Goal: Information Seeking & Learning: Learn about a topic

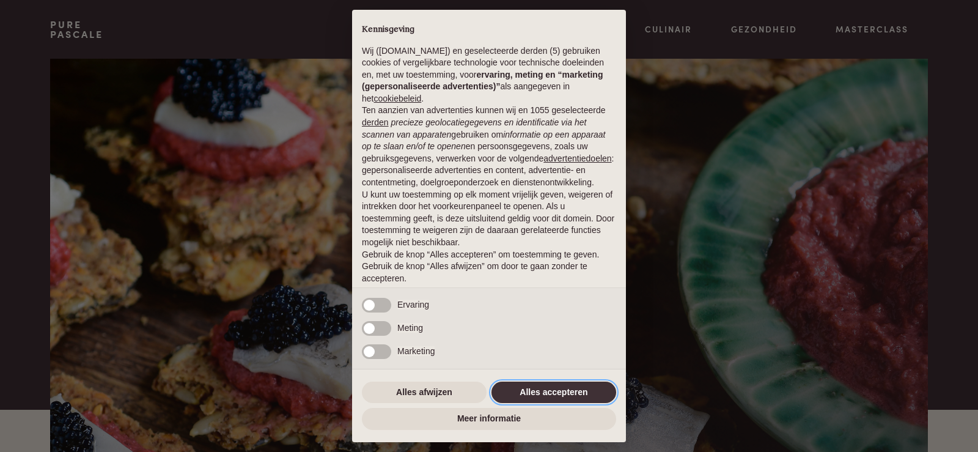
click at [514, 394] on button "Alles accepteren" at bounding box center [554, 393] width 125 height 22
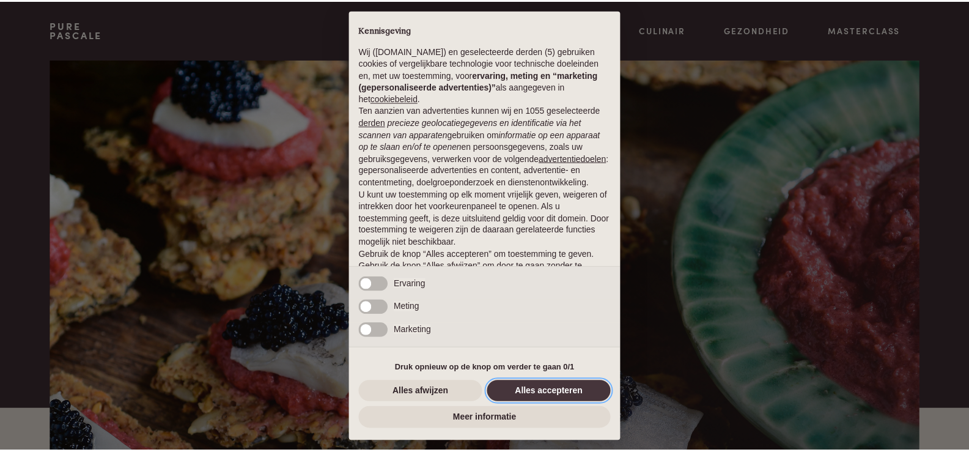
scroll to position [40, 0]
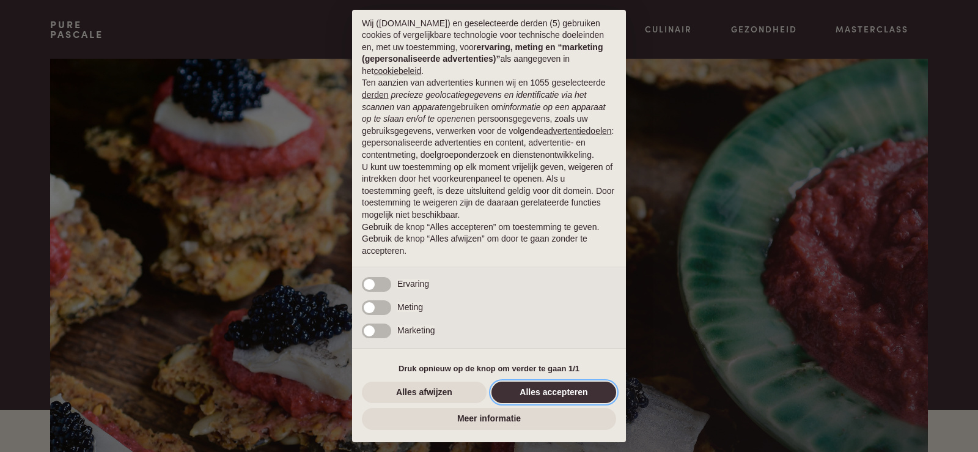
click at [574, 390] on button "Alles accepteren" at bounding box center [554, 393] width 125 height 22
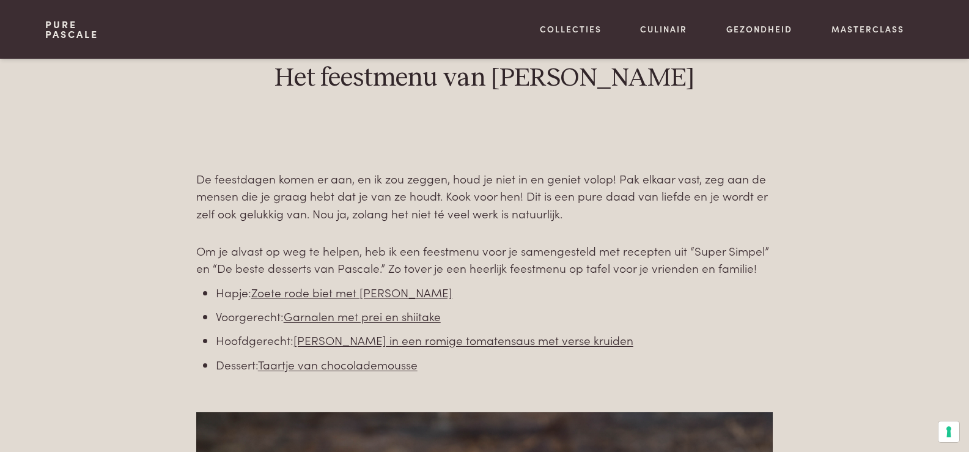
scroll to position [489, 0]
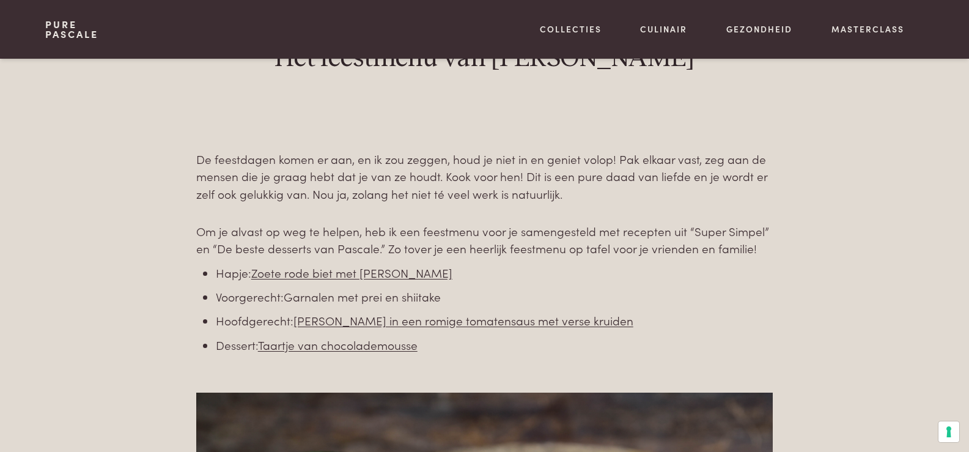
click at [368, 297] on link "Garnalen met prei en shiitake" at bounding box center [362, 296] width 157 height 17
click at [310, 322] on link "Zalm in een romige tomatensaus met verse kruiden" at bounding box center [464, 320] width 340 height 17
click at [308, 345] on link "Taartje van chocolademousse" at bounding box center [338, 344] width 160 height 17
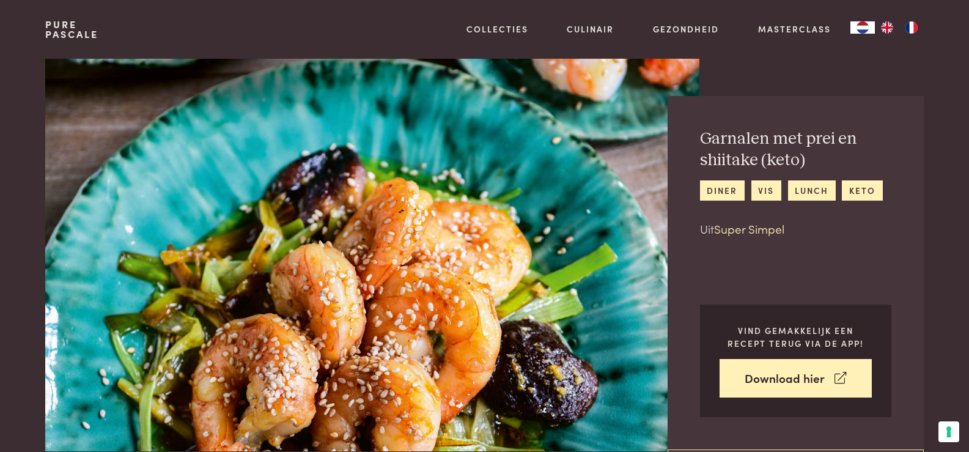
click at [769, 229] on link "Super Simpel" at bounding box center [749, 228] width 70 height 17
click at [726, 231] on link "Super Simpel" at bounding box center [749, 228] width 70 height 17
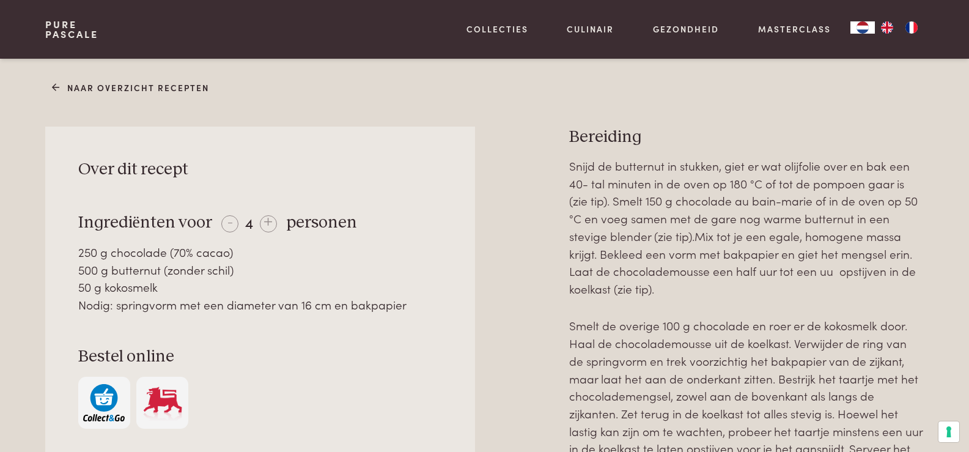
scroll to position [367, 0]
